Goal: Task Accomplishment & Management: Use online tool/utility

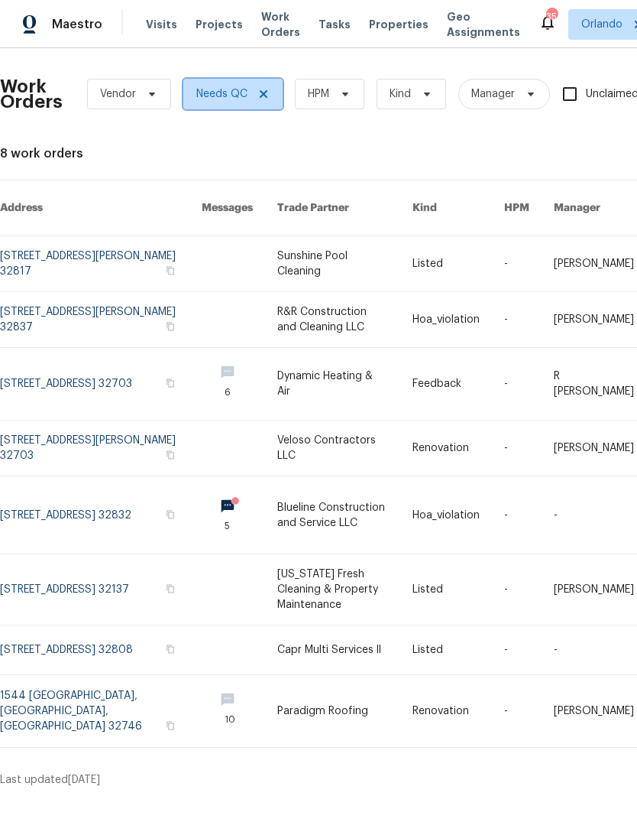
click at [281, 96] on span "Needs QC" at bounding box center [232, 94] width 99 height 31
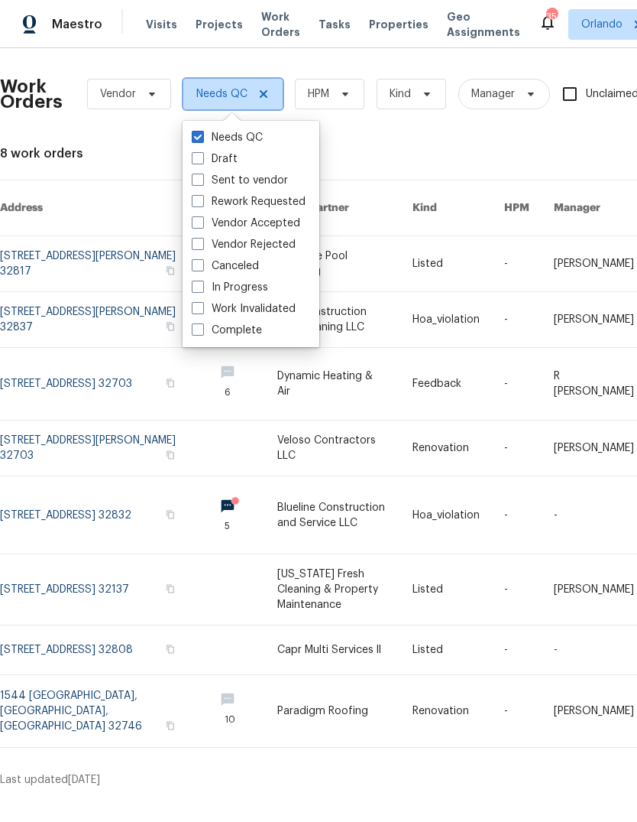
click at [268, 89] on icon at bounding box center [264, 94] width 12 height 12
checkbox input "false"
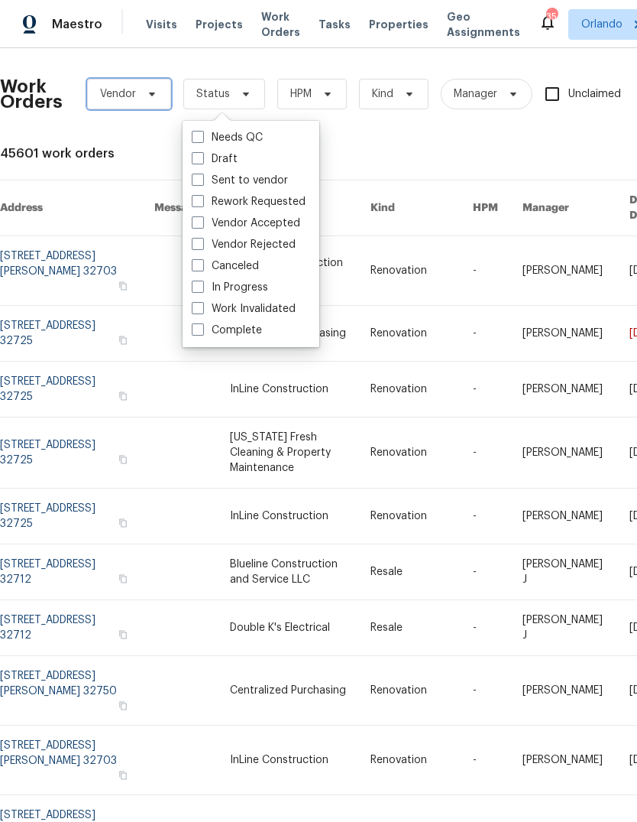
click at [121, 86] on span "Vendor" at bounding box center [129, 94] width 84 height 31
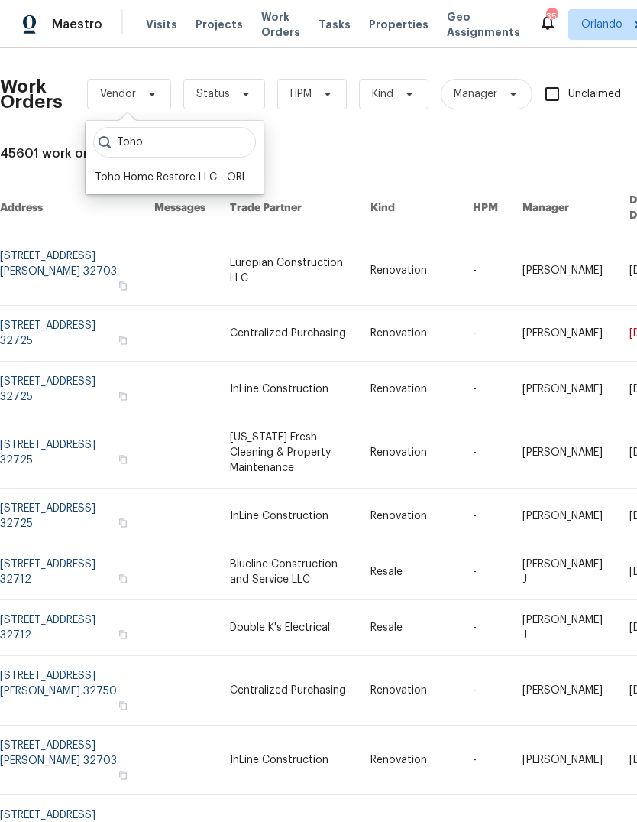
type input "Toho"
click at [131, 173] on div "Toho Home Restore LLC - ORL" at bounding box center [171, 177] width 153 height 15
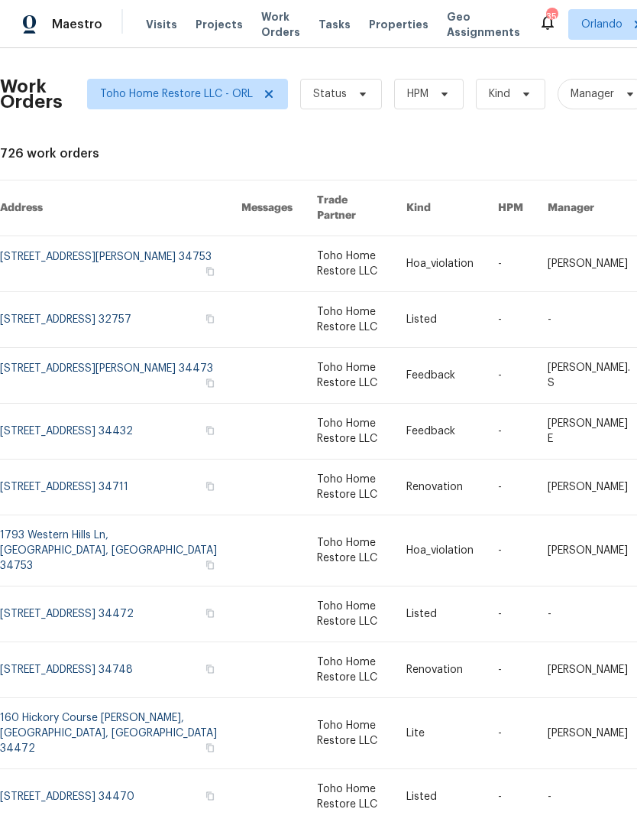
click at [27, 297] on link at bounding box center [121, 319] width 242 height 55
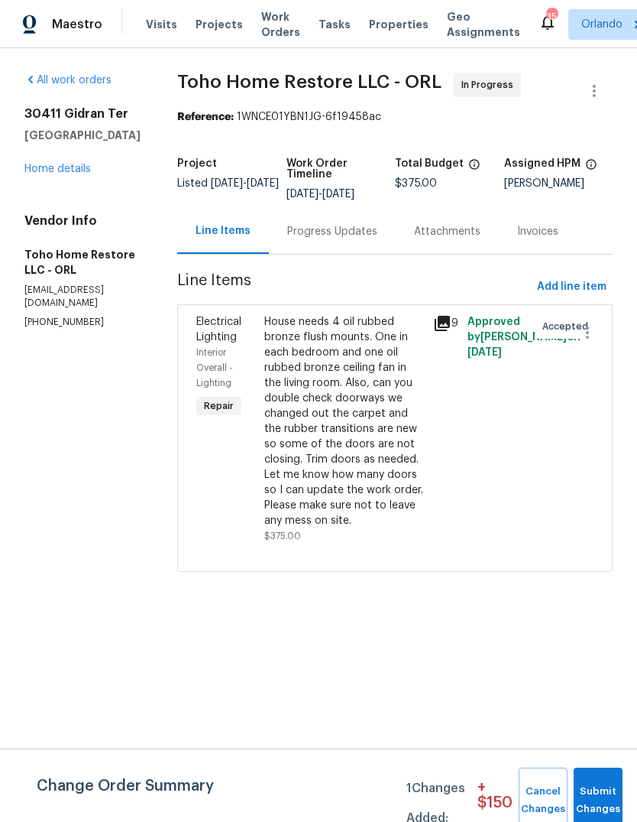
click at [293, 348] on div "House needs 4 oil rubbed bronze flush mounts. One in each bedroom and one oil r…" at bounding box center [344, 421] width 161 height 214
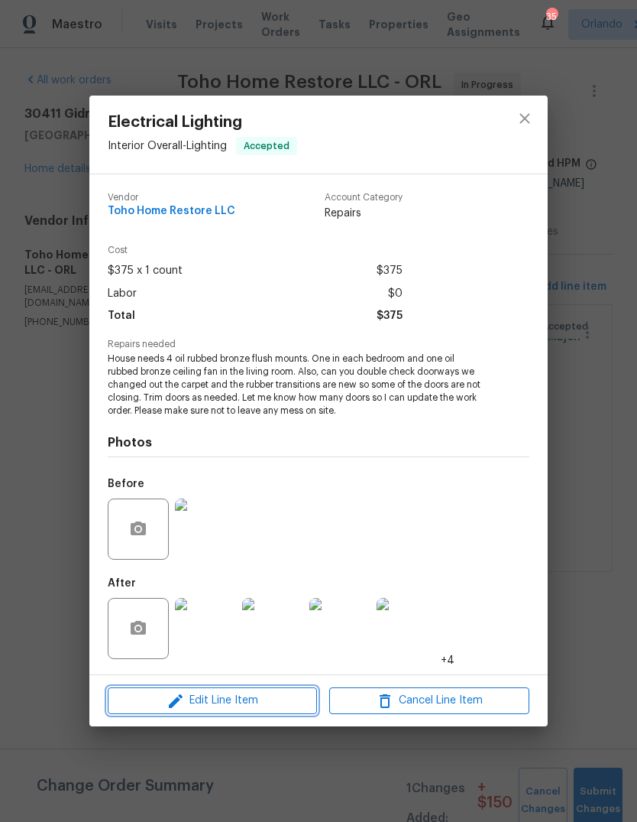
click at [265, 693] on span "Edit Line Item" at bounding box center [212, 700] width 200 height 19
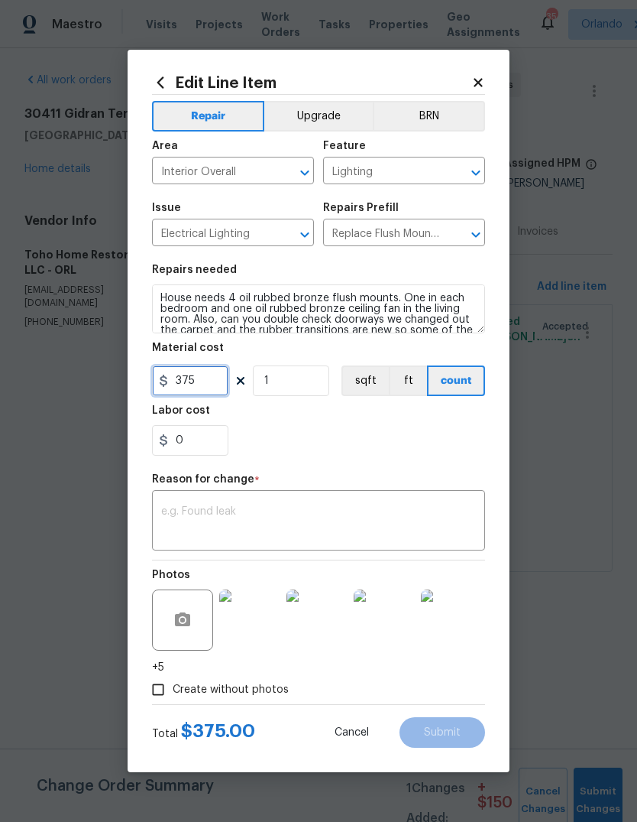
click at [210, 382] on input "375" at bounding box center [190, 380] width 76 height 31
click at [209, 381] on input "375" at bounding box center [190, 380] width 76 height 31
type input "575"
click at [197, 502] on div "x ​" at bounding box center [318, 522] width 333 height 57
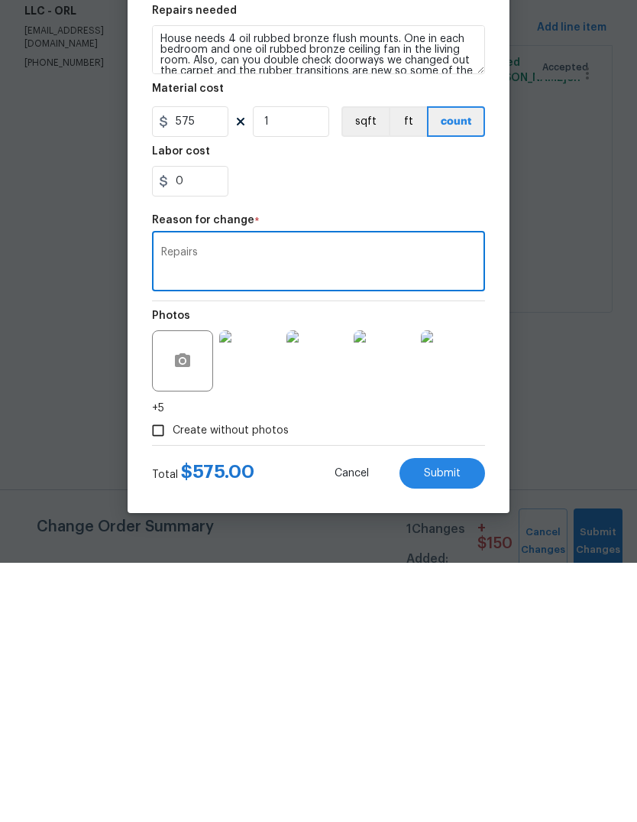
type textarea "Repairs"
click at [458, 727] on span "Submit" at bounding box center [442, 732] width 37 height 11
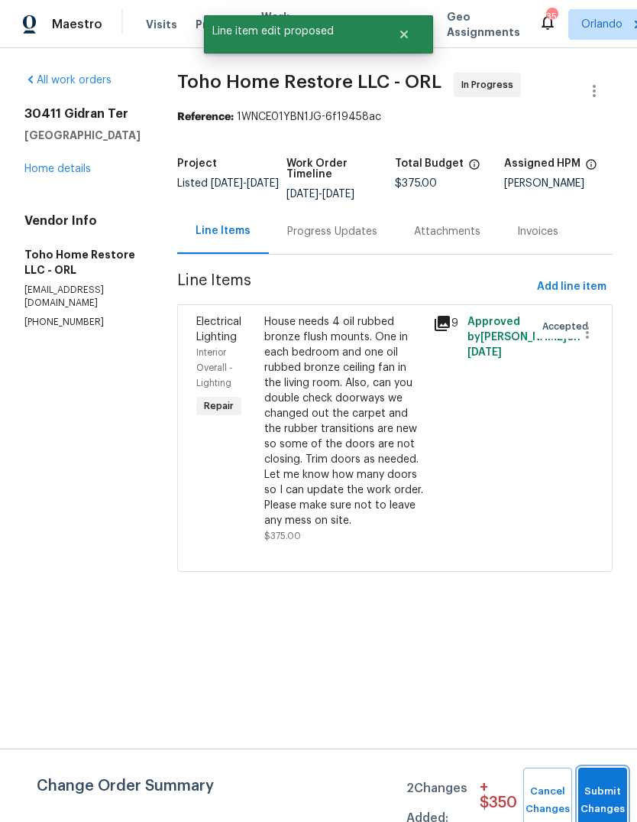
click at [595, 787] on button "Submit Changes" at bounding box center [603, 800] width 49 height 66
